Goal: Transaction & Acquisition: Purchase product/service

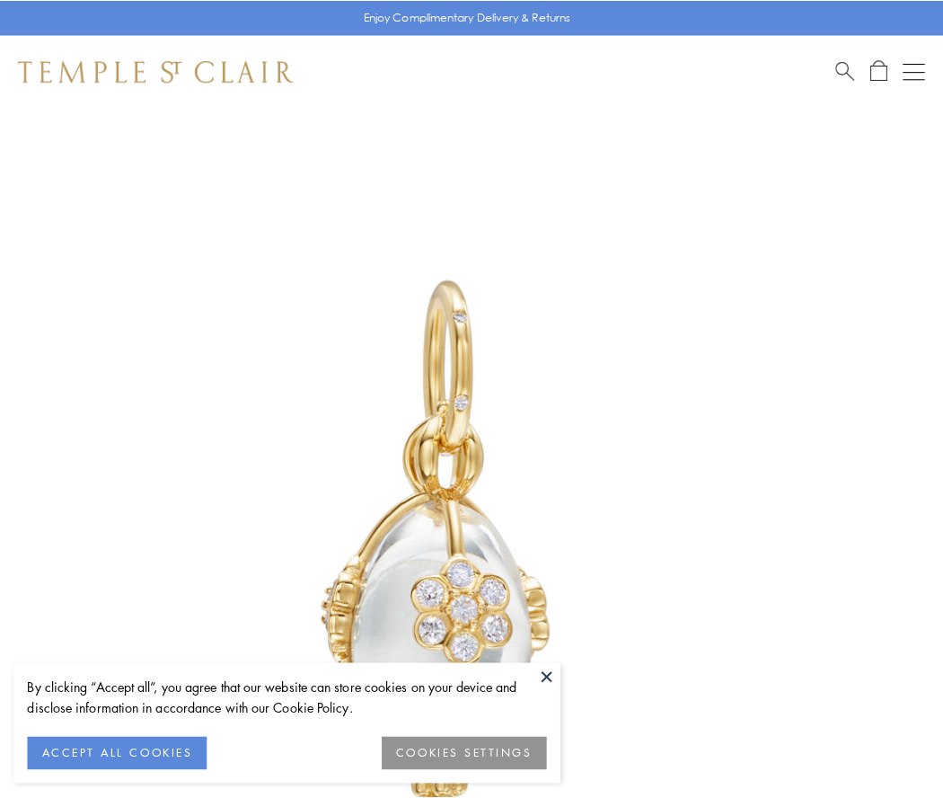
scroll to position [36, 0]
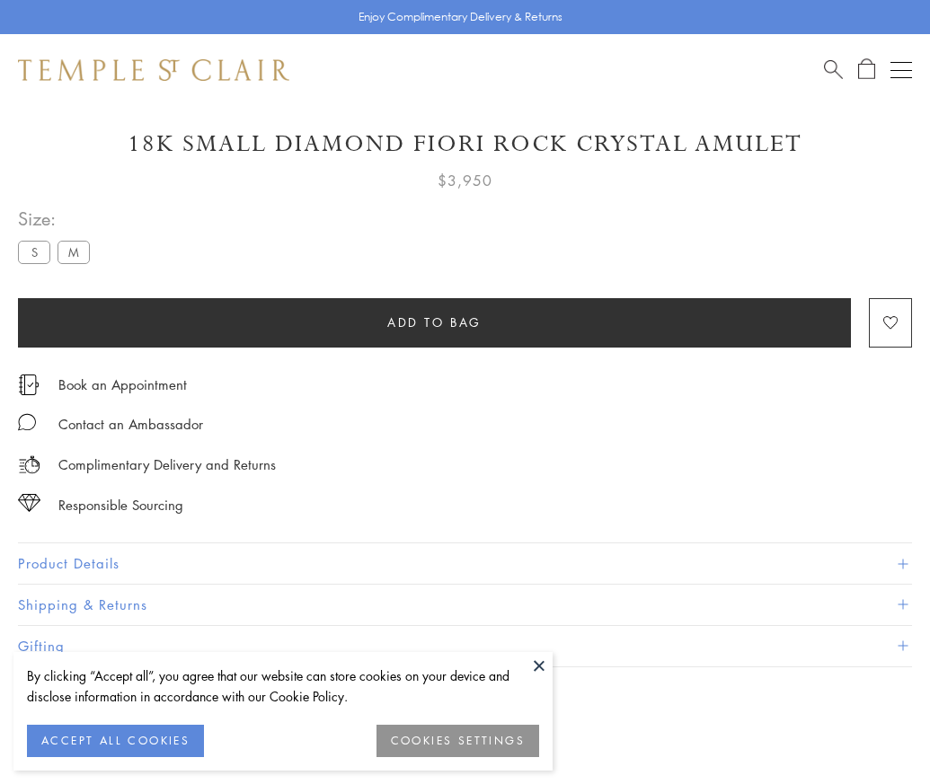
click at [434, 322] on span "Add to bag" at bounding box center [434, 323] width 94 height 20
